Goal: Information Seeking & Learning: Learn about a topic

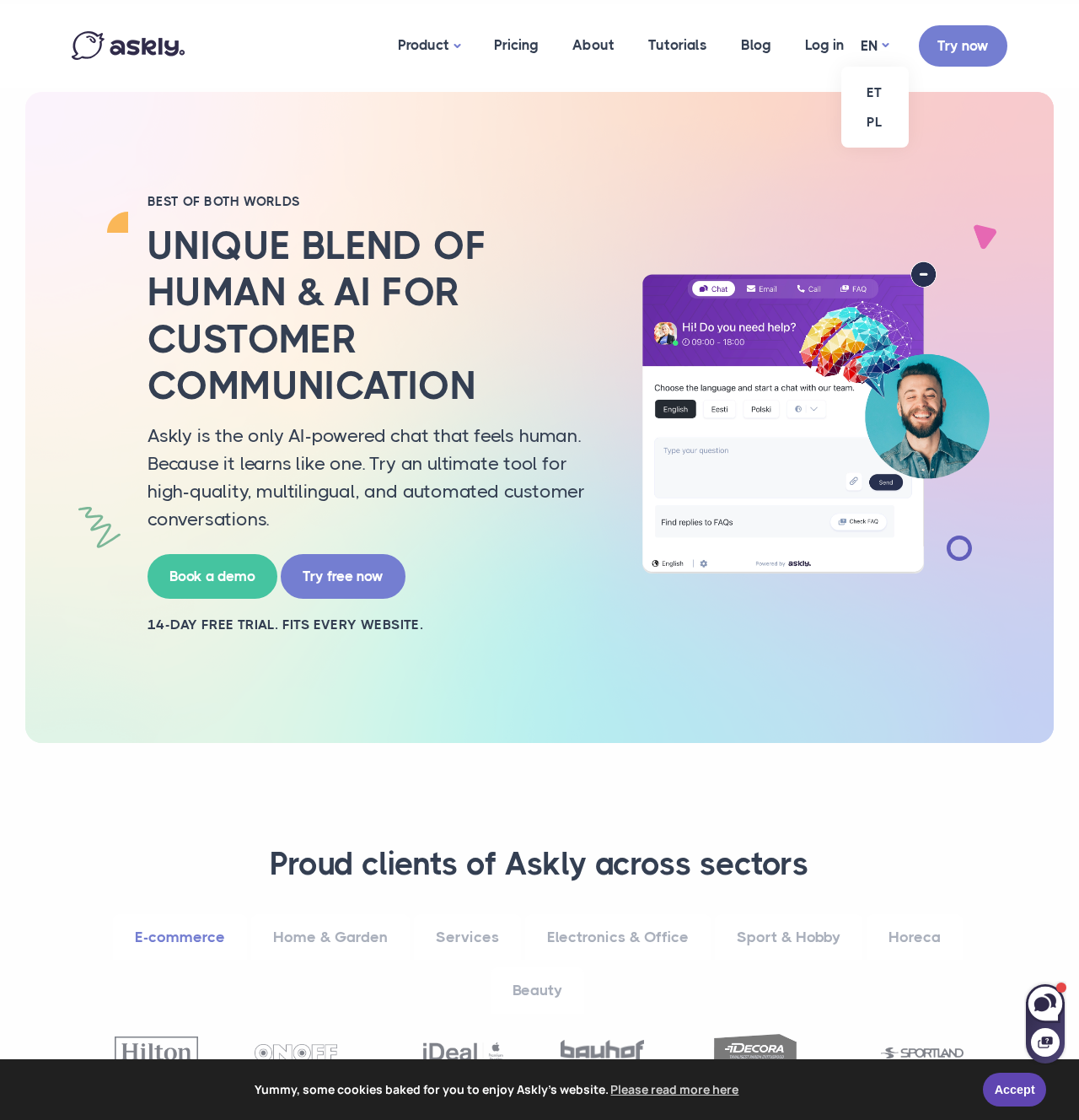
click at [874, 66] on ul "ET PL" at bounding box center [875, 107] width 67 height 81
click at [872, 98] on link "ET" at bounding box center [875, 92] width 67 height 29
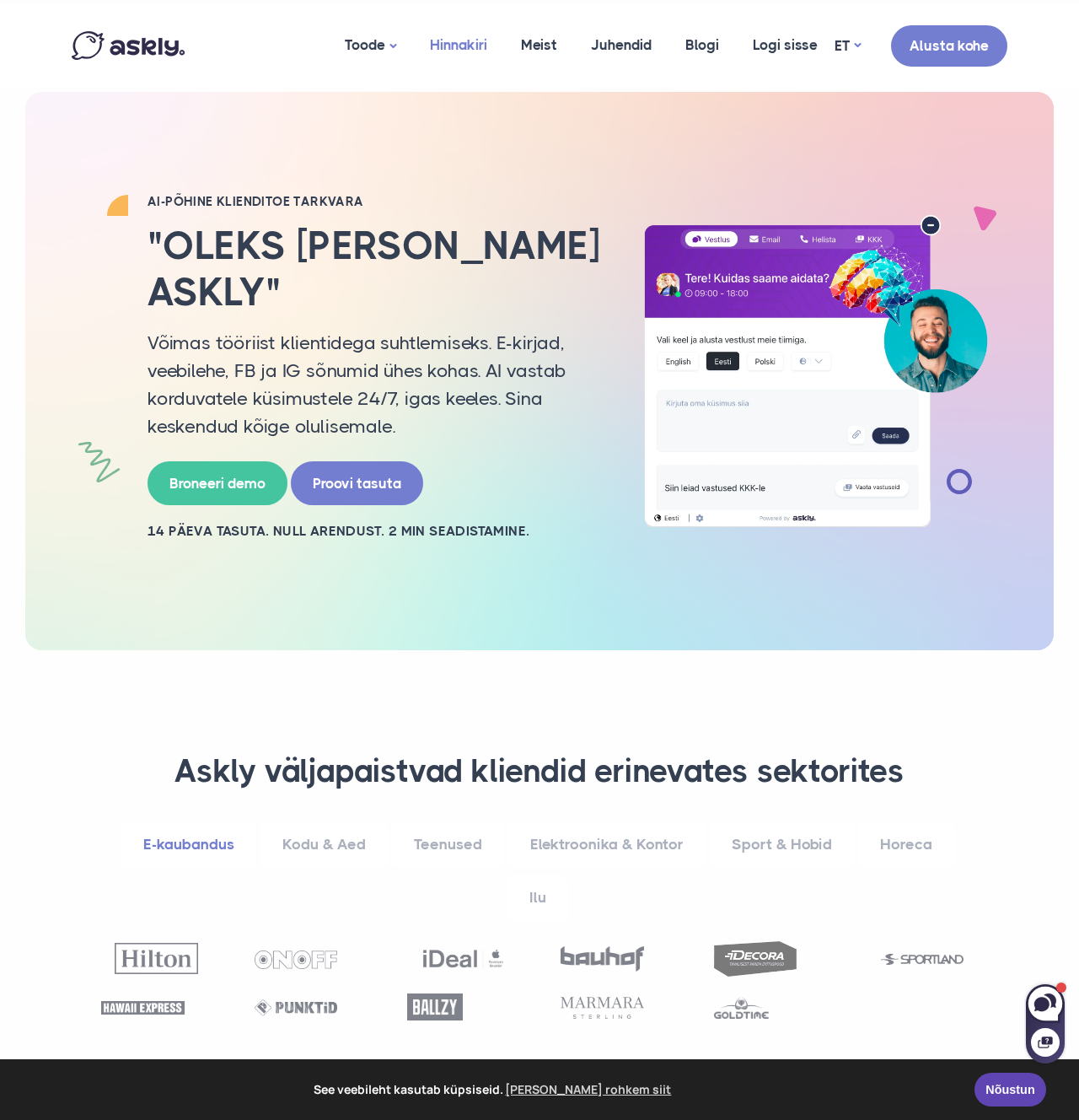
click at [439, 46] on link "Hinnakiri" at bounding box center [458, 45] width 91 height 82
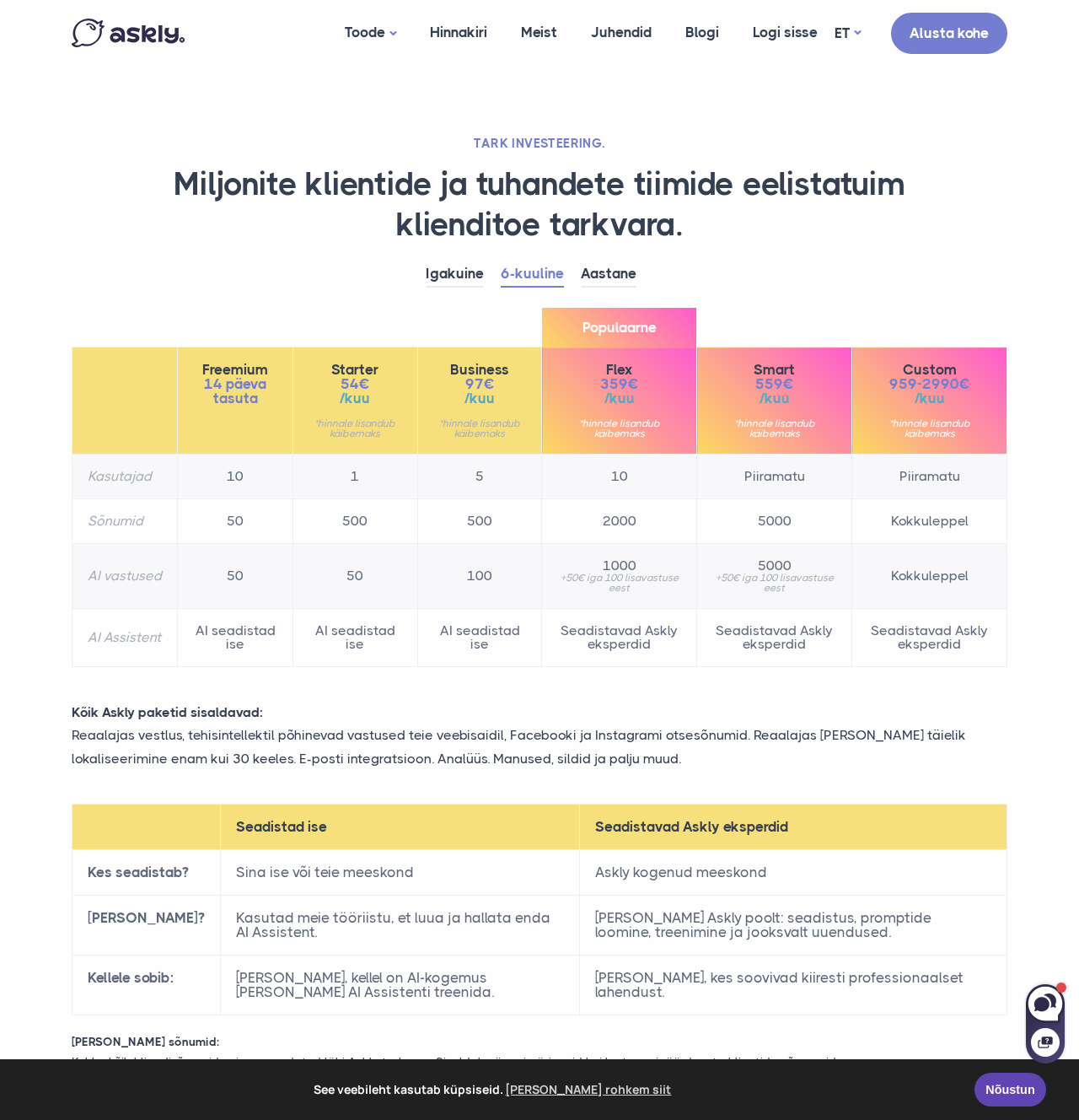
click at [208, 281] on ul "Igakuine 6-kuuline Aastane" at bounding box center [540, 274] width 936 height 26
click at [798, 289] on div "Igakuine 6-kuuline Aastane Freemium 14 päeva tasuta 10" at bounding box center [540, 472] width 962 height 422
click at [614, 276] on link "Aastane" at bounding box center [608, 274] width 56 height 26
